Goal: Information Seeking & Learning: Learn about a topic

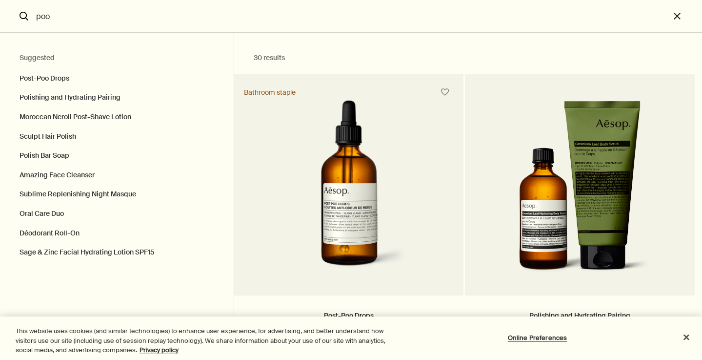
type input "poo"
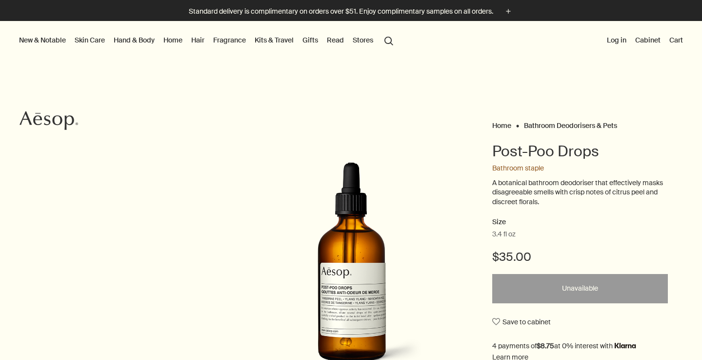
scroll to position [41, 0]
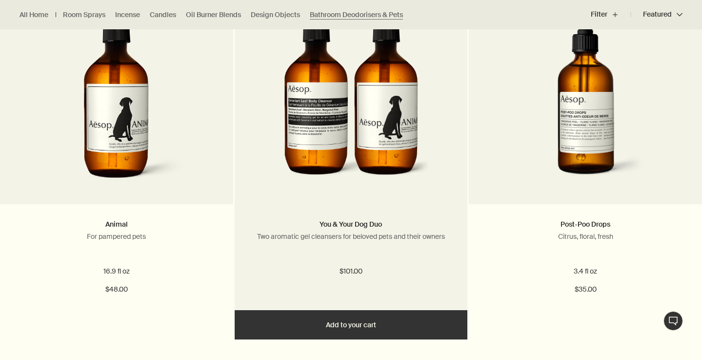
scroll to position [329, 0]
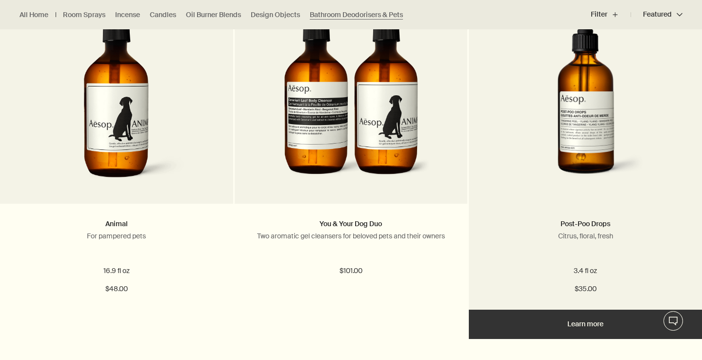
click at [536, 152] on img at bounding box center [585, 98] width 177 height 181
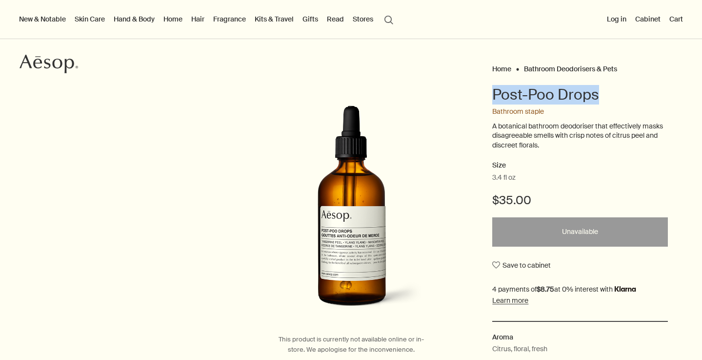
drag, startPoint x: 610, startPoint y: 94, endPoint x: 491, endPoint y: 93, distance: 119.1
click at [491, 93] on div "Home Bathroom Deodorisers & Pets Post-Poo Drops Bathroom staple A botanical bat…" at bounding box center [351, 233] width 702 height 343
copy h1 "Post-Poo Drops"
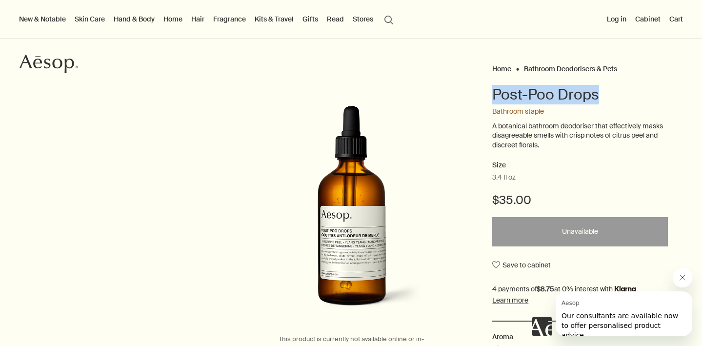
click at [554, 97] on h1 "Post-Poo Drops" at bounding box center [581, 95] width 176 height 20
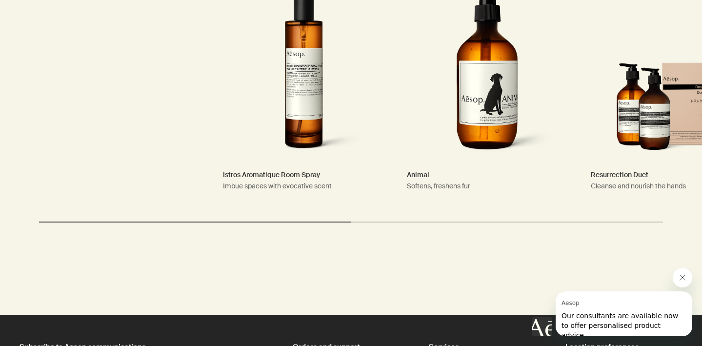
scroll to position [1086, 0]
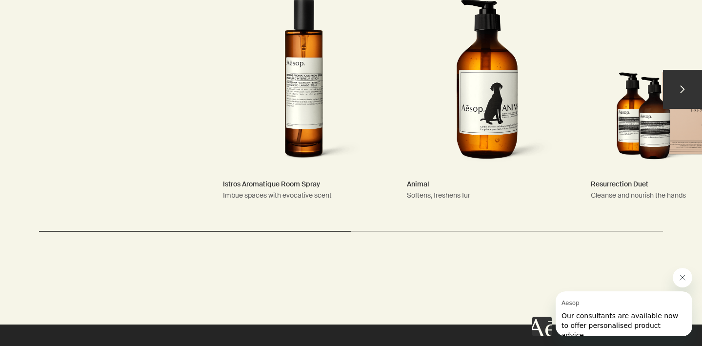
click at [487, 151] on link "Animal Softens, freshens fur" at bounding box center [487, 94] width 181 height 249
